Goal: Transaction & Acquisition: Obtain resource

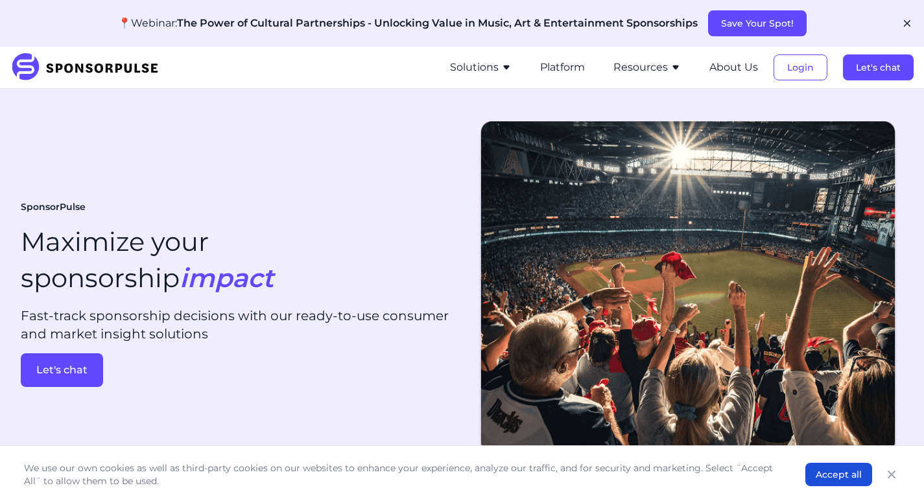
click at [488, 68] on button "Solutions" at bounding box center [481, 68] width 62 height 16
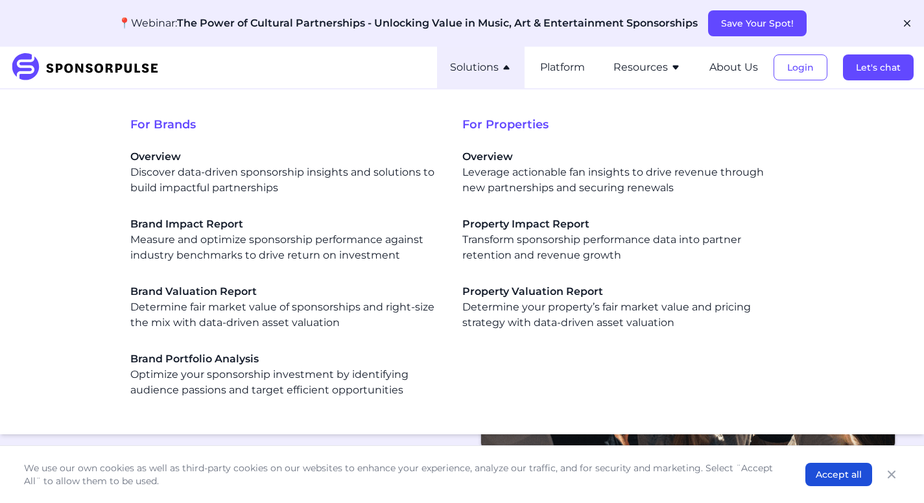
click at [485, 59] on li "Solutions For Brands Overview Discover data-driven sponsorship insights and sol…" at bounding box center [481, 68] width 88 height 42
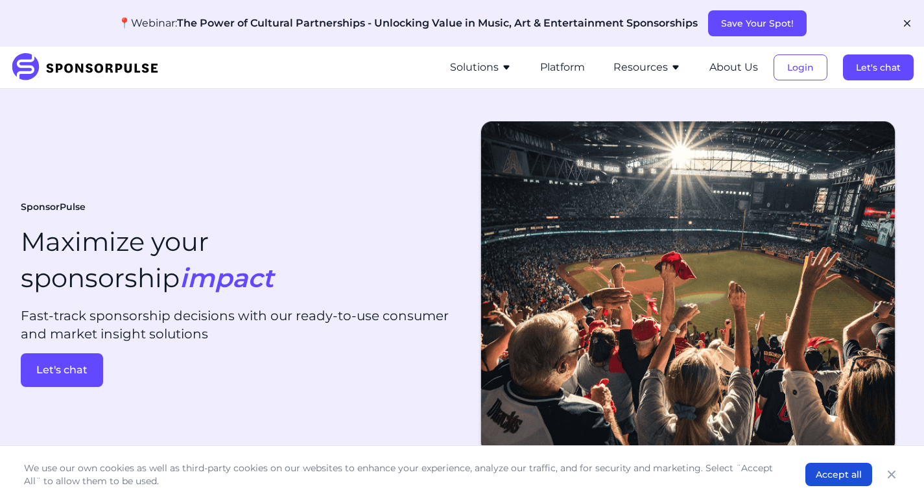
click at [636, 67] on button "Resources" at bounding box center [647, 68] width 67 height 16
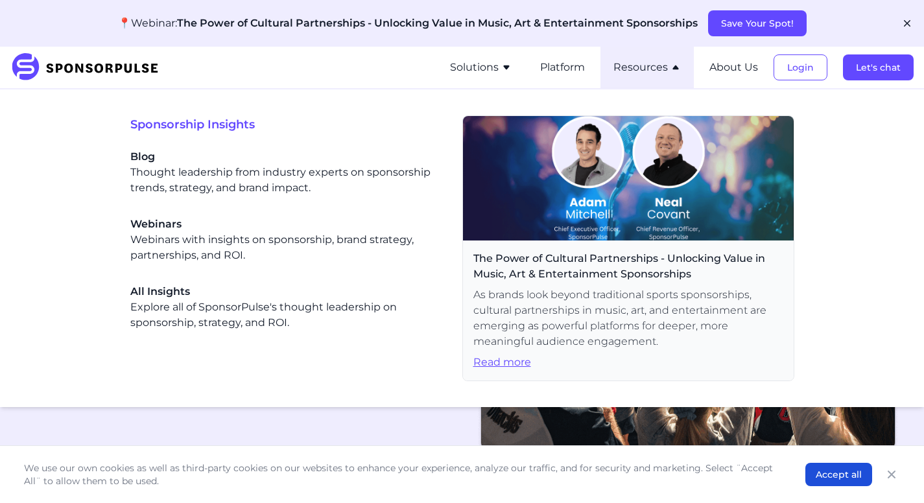
click at [633, 65] on button "Resources" at bounding box center [647, 68] width 67 height 16
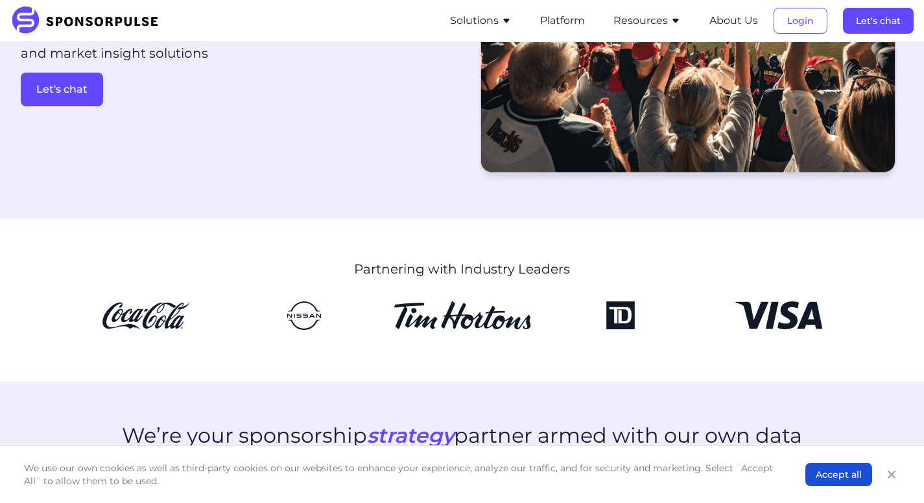
scroll to position [60, 0]
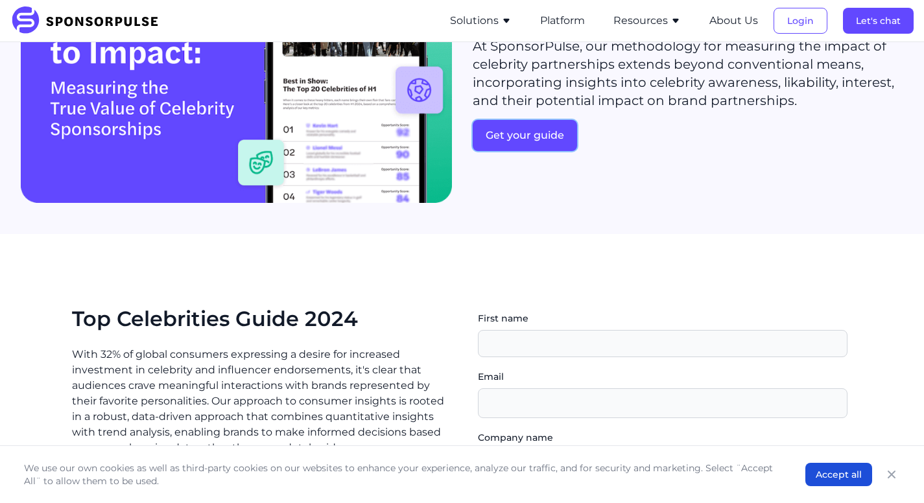
click at [533, 138] on button "Get your guide" at bounding box center [525, 135] width 104 height 31
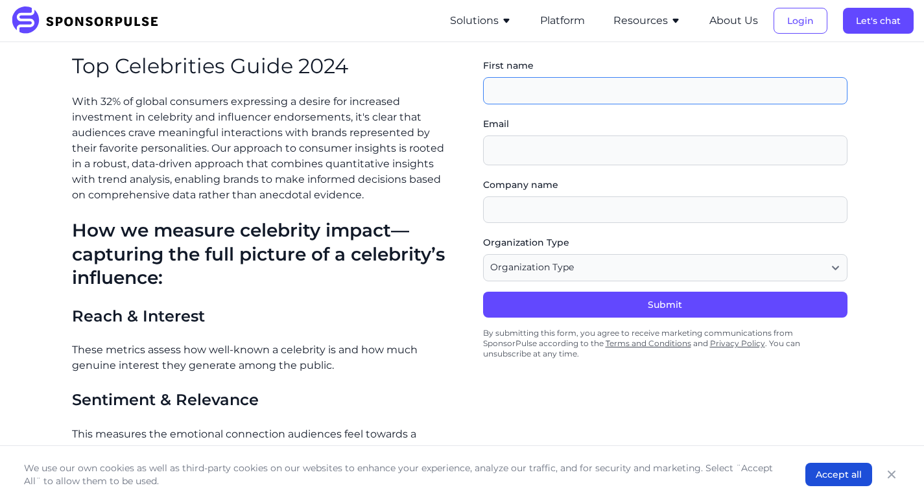
click at [579, 88] on input "First name" at bounding box center [665, 90] width 365 height 27
type input "Crysta"
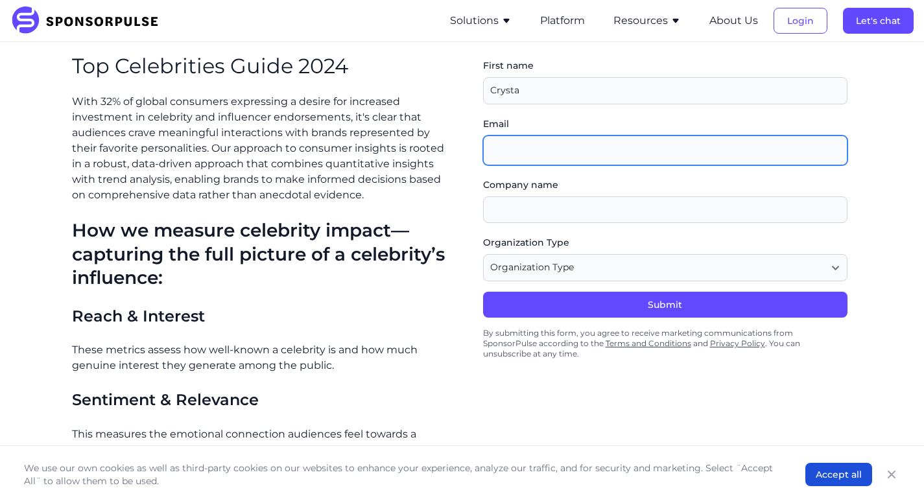
type input "g"
type input "crysta.gonzalez@kellogg.northwestern.edu"
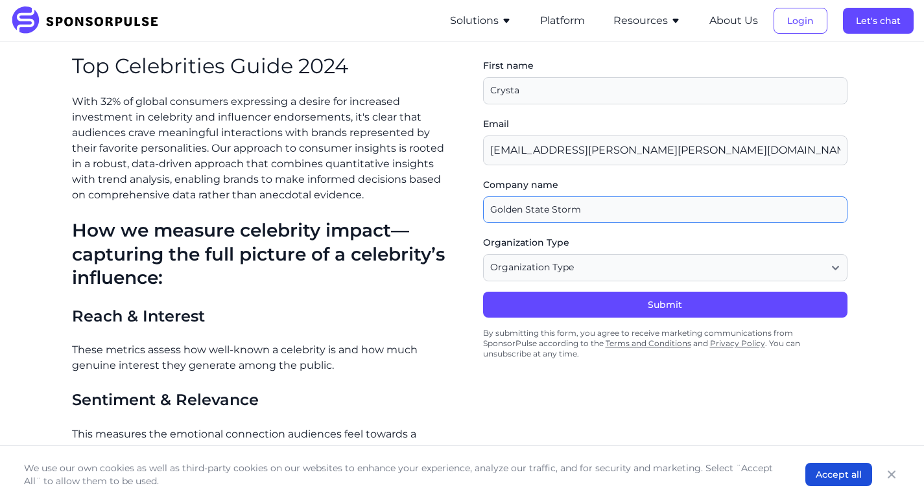
type input "Golden State Storm"
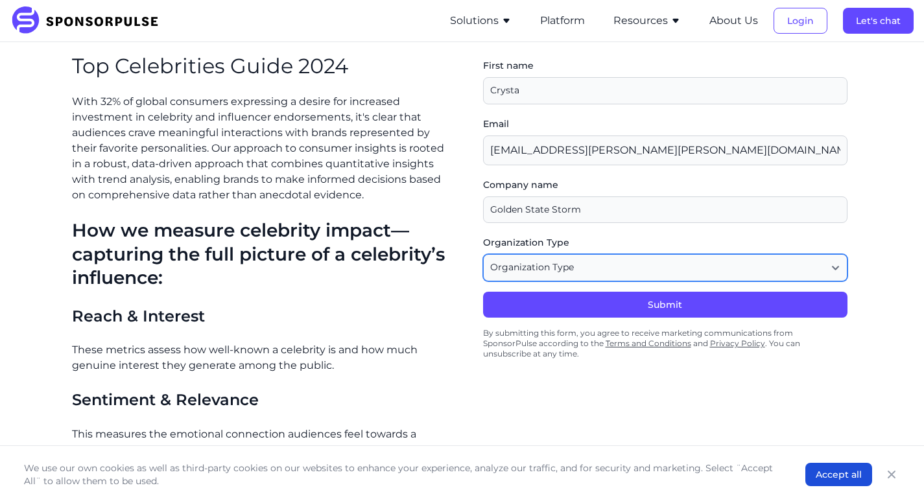
click at [573, 281] on select "Organization Type Agency or Consultancy Property Brand (Sponsor) Other" at bounding box center [665, 267] width 365 height 27
select select "Other"
click at [488, 258] on select "Organization Type Agency or Consultancy Property Brand (Sponsor) Other" at bounding box center [665, 267] width 365 height 27
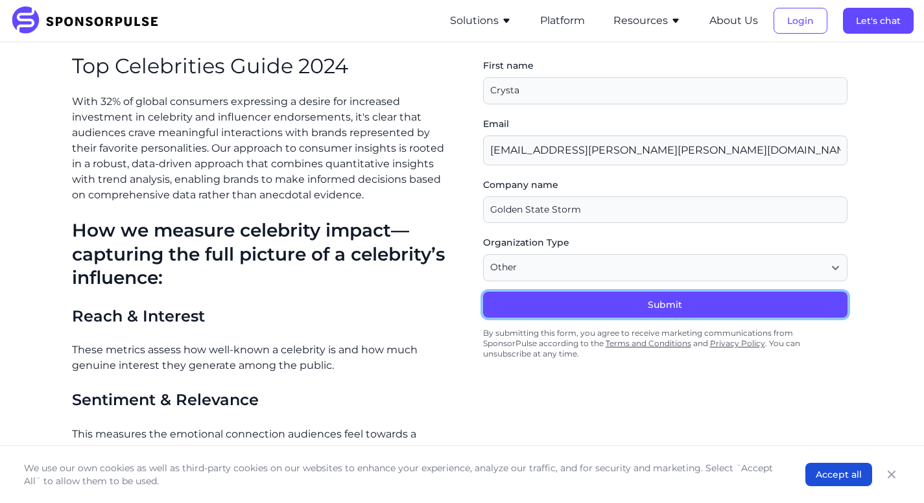
click at [558, 302] on button "Submit" at bounding box center [665, 305] width 365 height 26
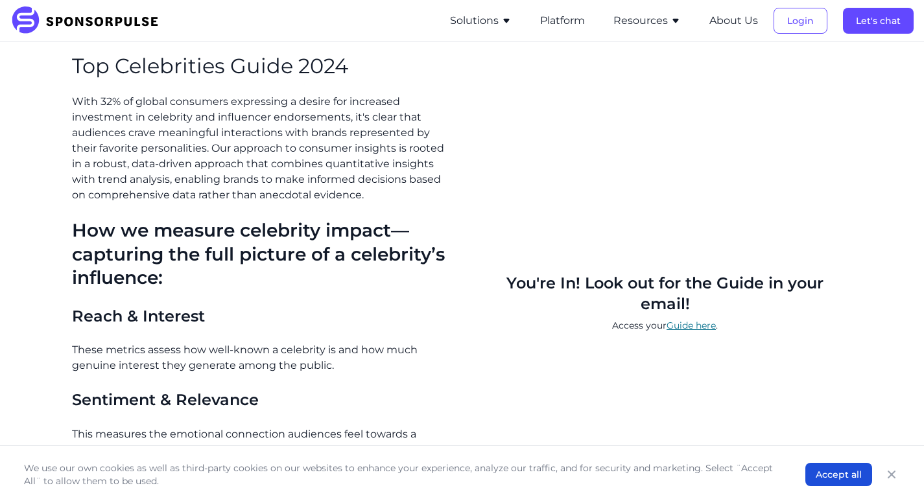
click at [687, 328] on link "Guide here" at bounding box center [691, 326] width 49 height 12
